Goal: Ask a question

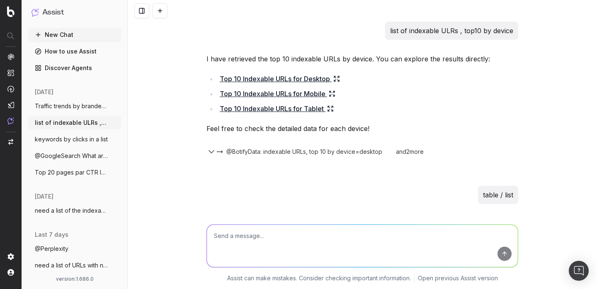
scroll to position [143, 0]
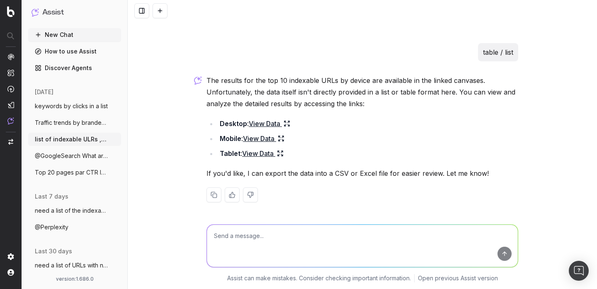
click at [158, 7] on button at bounding box center [159, 10] width 15 height 15
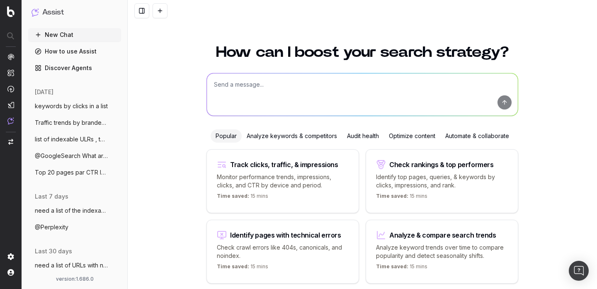
scroll to position [33, 0]
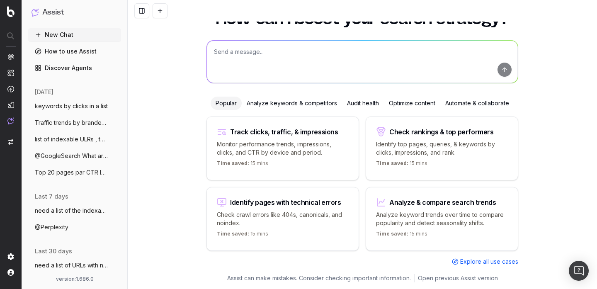
click at [274, 53] on textarea at bounding box center [362, 62] width 311 height 42
paste textarea "@GoogleTrends What is currently trending for 'lol accounts' in the [GEOGRAPHIC_…"
type textarea "@GoogleTrends What is currently trending for 'lol accounts' in the [GEOGRAPHIC_…"
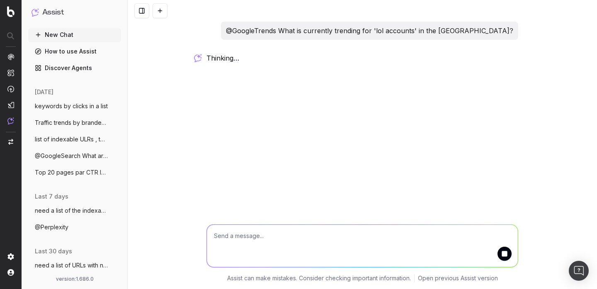
scroll to position [0, 0]
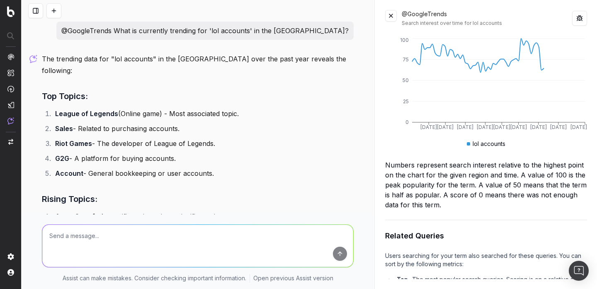
scroll to position [296, 0]
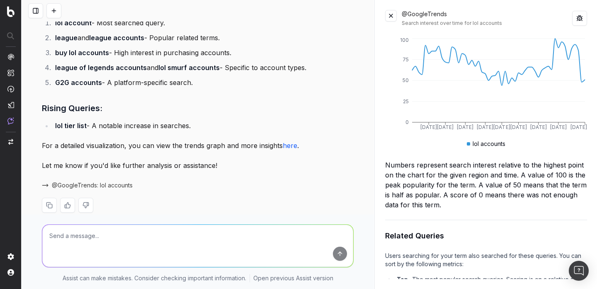
paste textarea "@ShareOfVoice What's our share of voice for 'buy league of legends accounts' in…"
type textarea "@ShareOfVoice What's our share of voice for 'buy league of legends accounts' in…"
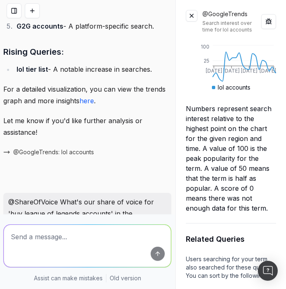
scroll to position [654, 0]
